Goal: Task Accomplishment & Management: Manage account settings

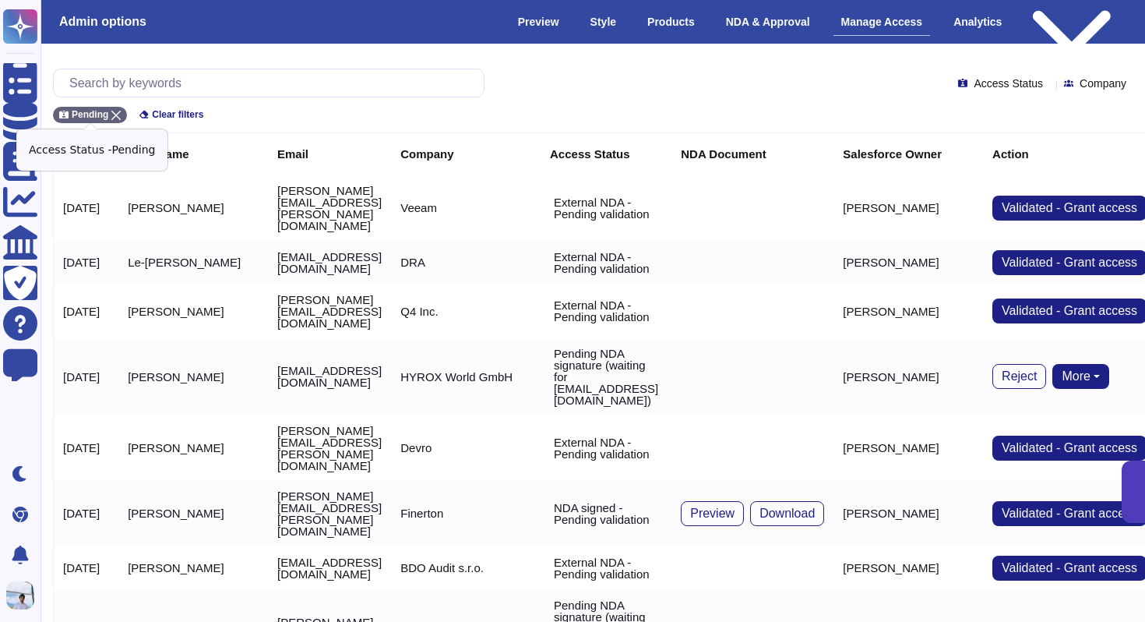
click at [115, 115] on icon at bounding box center [115, 115] width 9 height 9
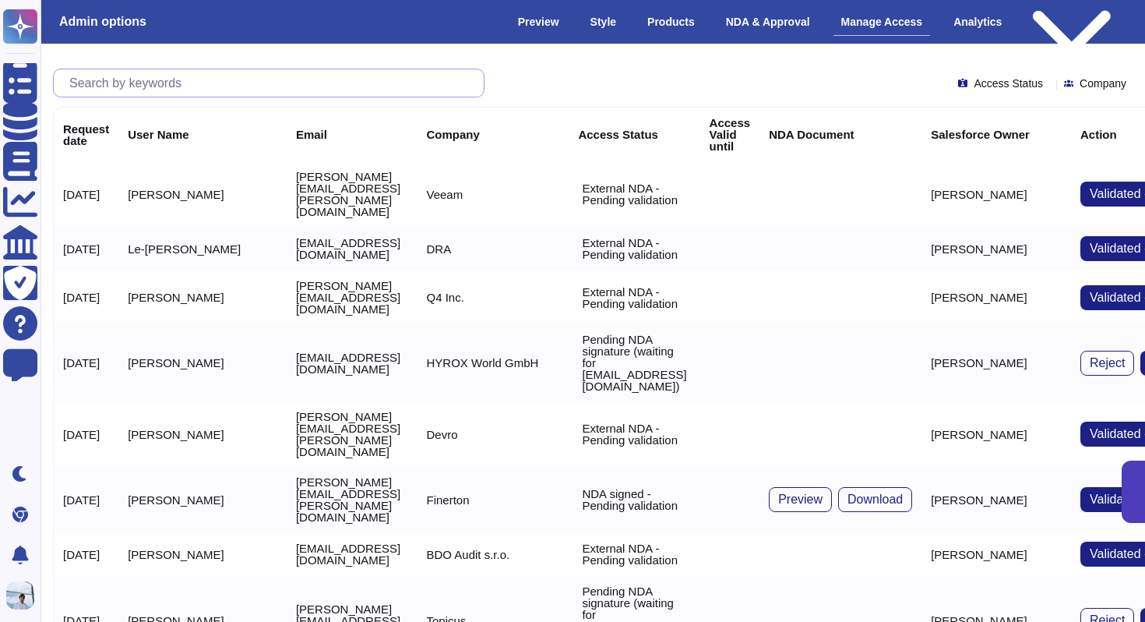
click at [125, 83] on input "text" at bounding box center [273, 82] width 422 height 27
paste input "[PERSON_NAME][EMAIL_ADDRESS][PERSON_NAME][DOMAIN_NAME]"
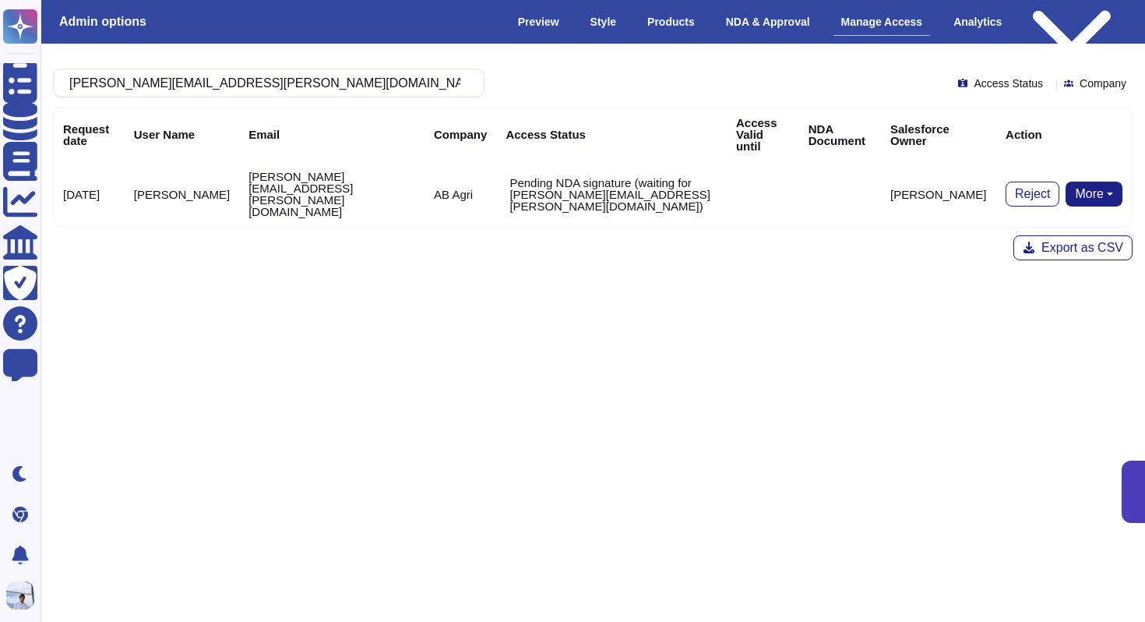
click at [1085, 182] on button "More" at bounding box center [1094, 194] width 57 height 25
type input "[PERSON_NAME][EMAIL_ADDRESS][PERSON_NAME][DOMAIN_NAME]"
click at [910, 252] on html "Questionnaires Knowledge Base Documents Analytics CAIQ / SIG Trust Center Help …" at bounding box center [572, 201] width 1145 height 402
click at [1108, 182] on button "More" at bounding box center [1094, 194] width 57 height 25
click at [1048, 215] on link "Bypass [PERSON_NAME]" at bounding box center [1036, 224] width 172 height 19
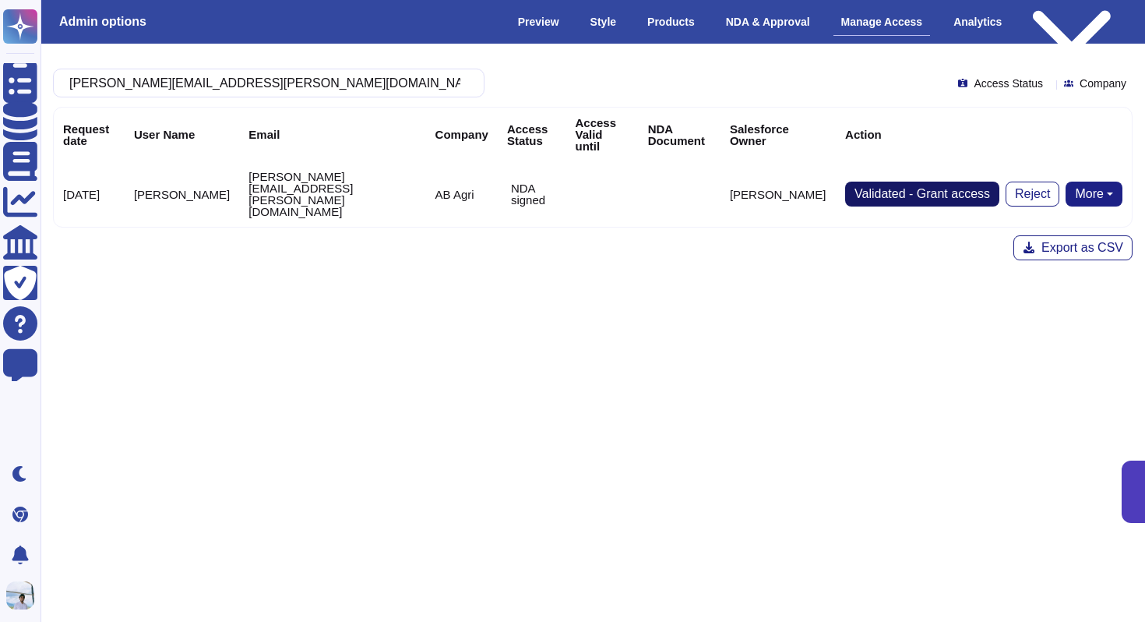
click at [875, 188] on span "Validated - Grant access" at bounding box center [923, 194] width 136 height 12
